Goal: Information Seeking & Learning: Learn about a topic

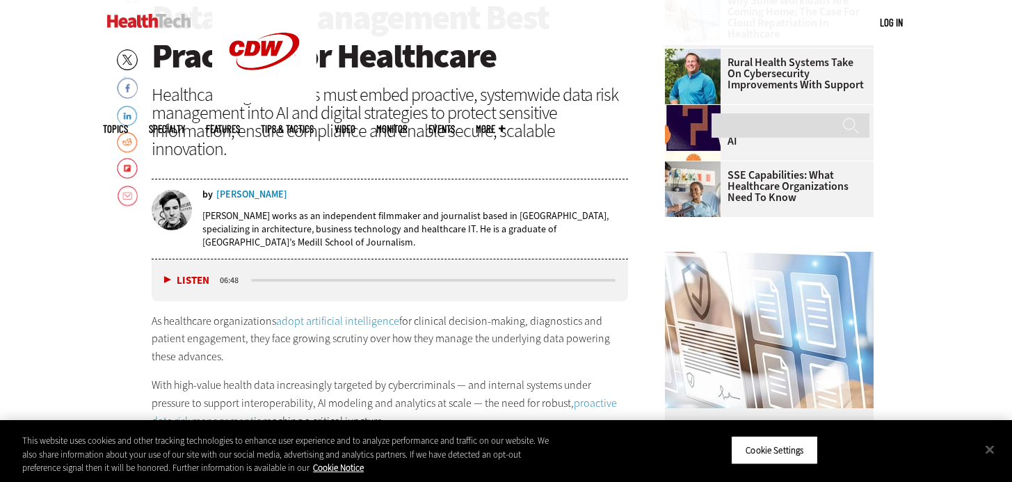
click at [338, 145] on header "[DATE] Twitter Facebook LinkedIn Reddit Flipboard Email Security Data Risk Mana…" at bounding box center [390, 119] width 477 height 279
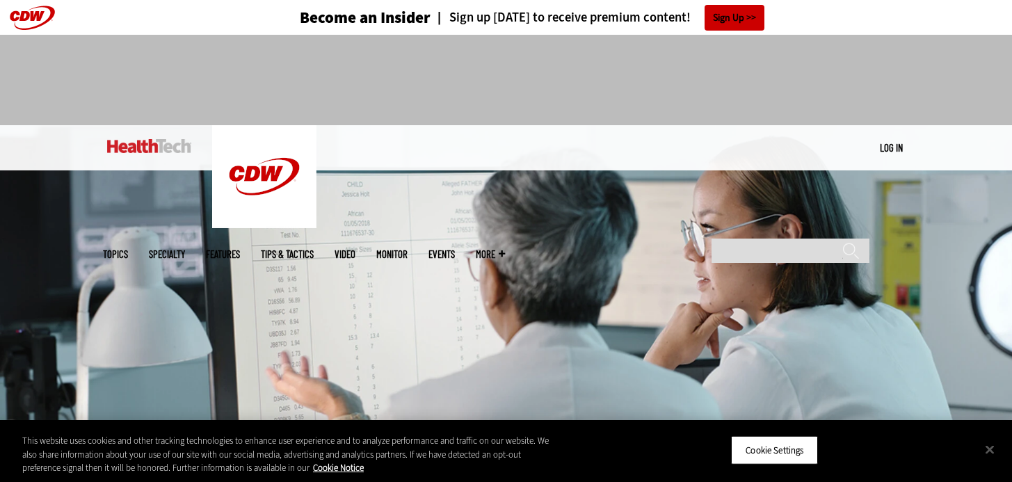
scroll to position [307, 0]
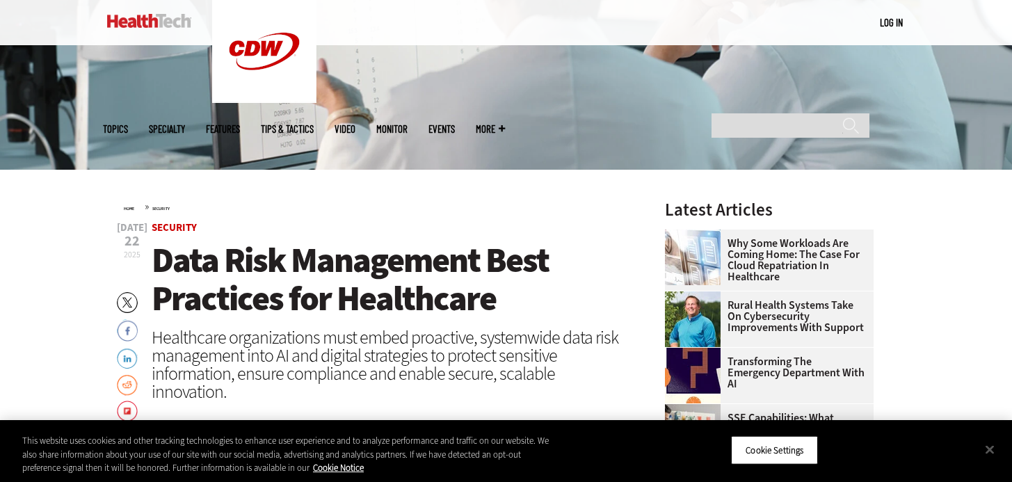
click at [300, 357] on div "Healthcare organizations must embed proactive, systemwide data risk management …" at bounding box center [390, 364] width 477 height 72
click at [342, 332] on div "Healthcare organizations must embed proactive, systemwide data risk management …" at bounding box center [390, 364] width 477 height 72
click at [751, 452] on button "Cookie Settings" at bounding box center [774, 449] width 87 height 29
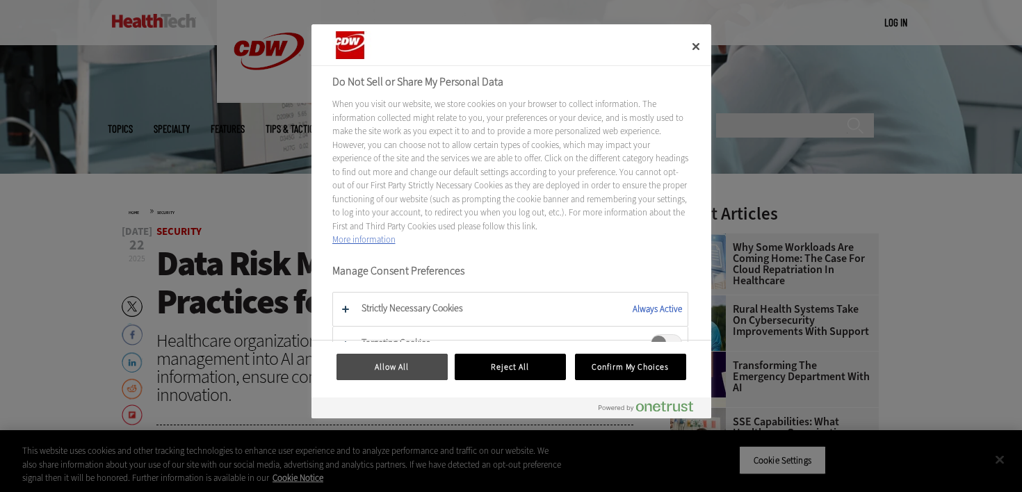
click at [411, 367] on button "Allow All" at bounding box center [392, 367] width 111 height 26
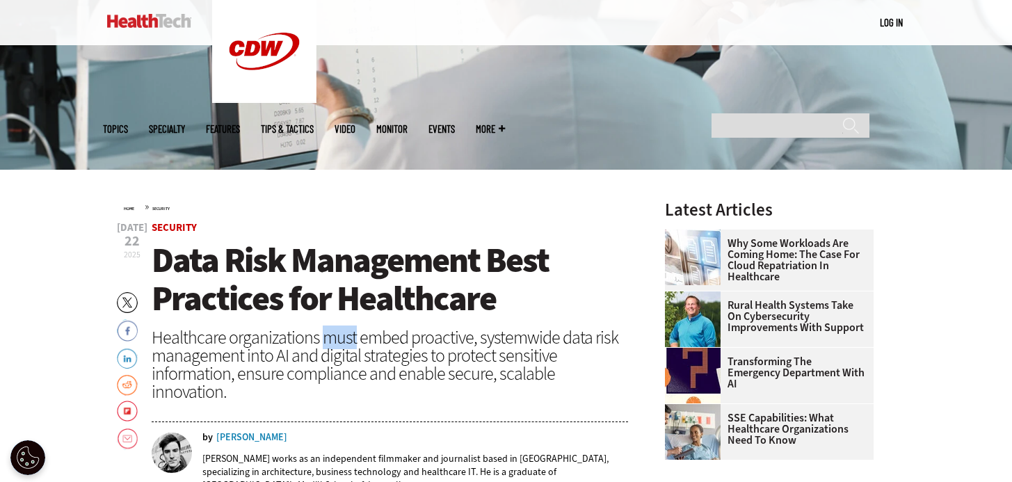
click at [479, 288] on span "Data Risk Management Best Practices for Healthcare" at bounding box center [350, 279] width 397 height 84
click at [508, 314] on h1 "Data Risk Management Best Practices for Healthcare" at bounding box center [390, 279] width 477 height 77
click at [486, 316] on span "Data Risk Management Best Practices for Healthcare" at bounding box center [350, 279] width 397 height 84
click at [386, 353] on div "Healthcare organizations must embed proactive, systemwide data risk management …" at bounding box center [390, 364] width 477 height 72
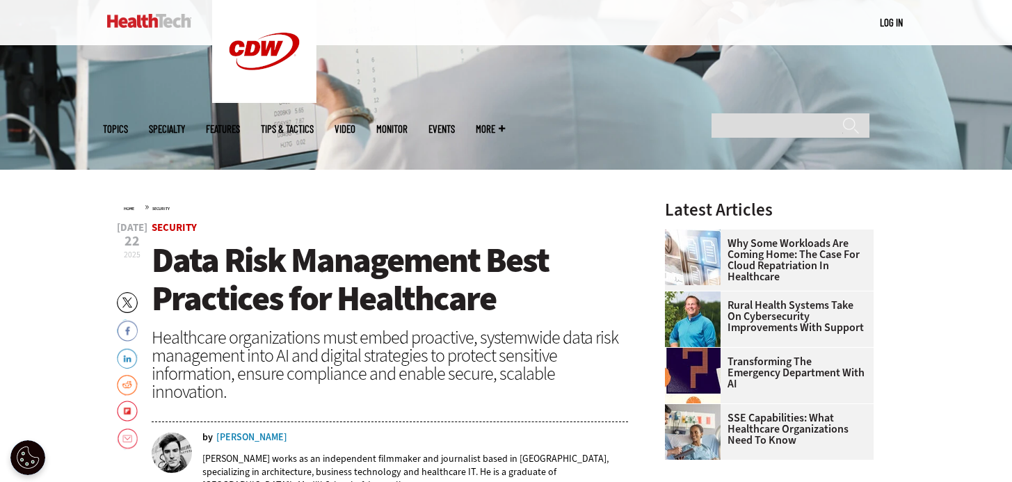
click at [425, 323] on header "[DATE] Twitter Facebook LinkedIn Reddit Flipboard Email Security Data Risk Mana…" at bounding box center [390, 362] width 477 height 279
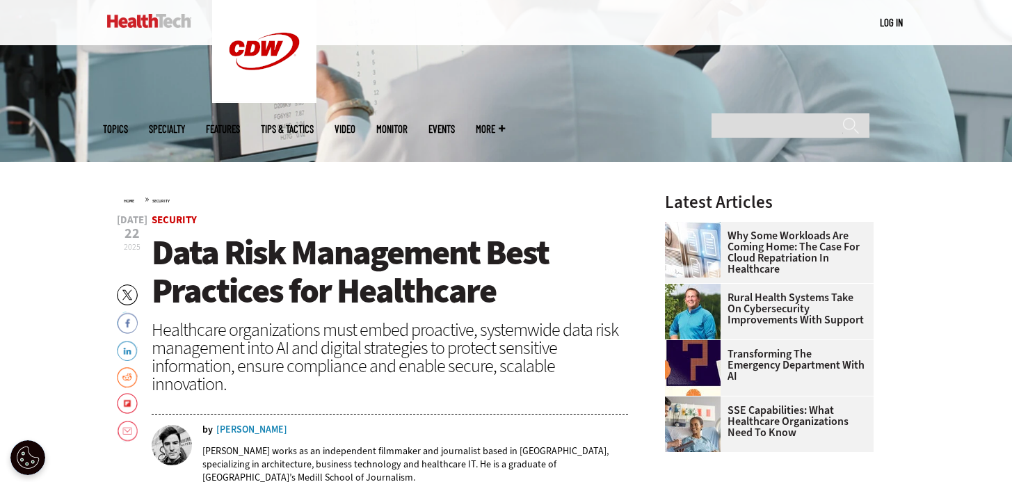
scroll to position [325, 0]
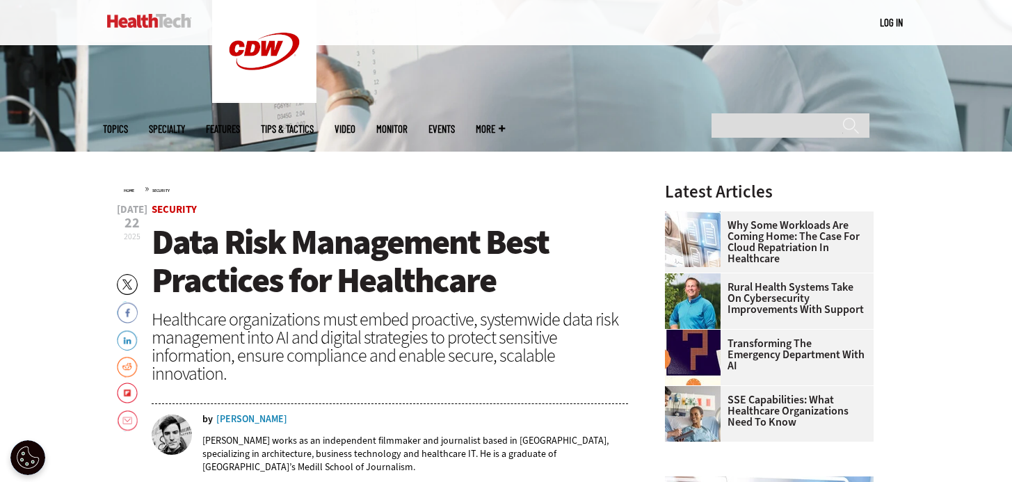
click at [434, 287] on span "Data Risk Management Best Practices for Healthcare" at bounding box center [350, 261] width 397 height 84
